Goal: Task Accomplishment & Management: Use online tool/utility

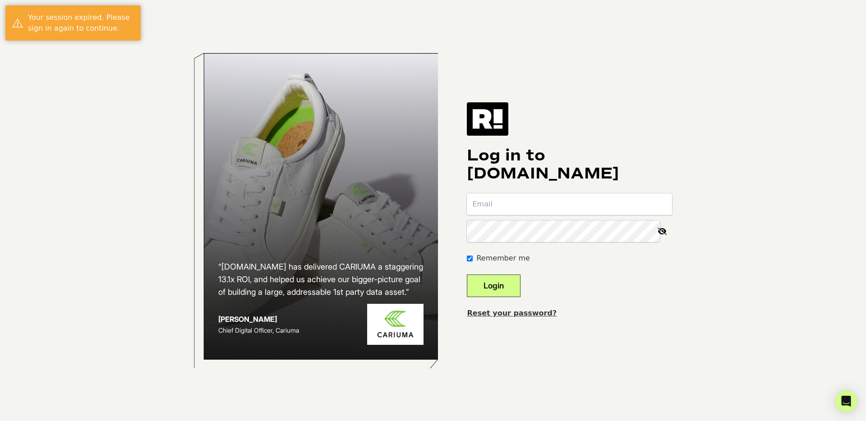
click at [515, 203] on input "email" at bounding box center [569, 204] width 205 height 22
type input "ssonnenberg@salesagency.com"
click at [509, 285] on button "Login" at bounding box center [494, 286] width 54 height 23
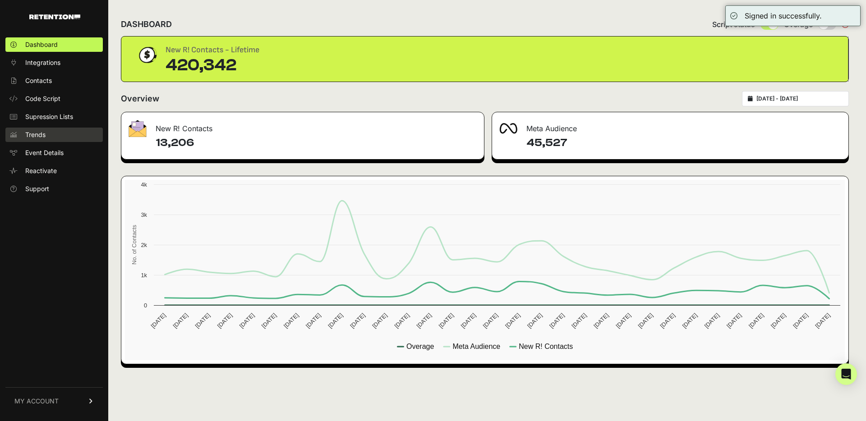
click at [40, 133] on span "Trends" at bounding box center [35, 134] width 20 height 9
